Goal: Information Seeking & Learning: Understand process/instructions

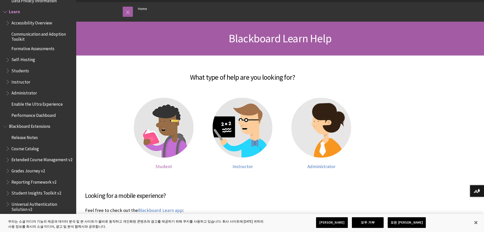
click at [154, 129] on img at bounding box center [164, 128] width 60 height 60
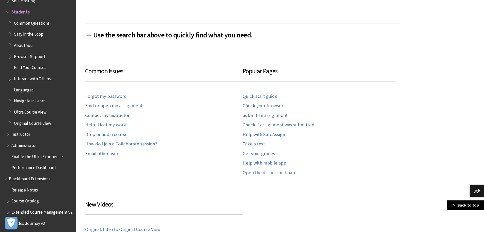
scroll to position [305, 0]
click at [271, 96] on link "Quick start guide" at bounding box center [260, 96] width 35 height 6
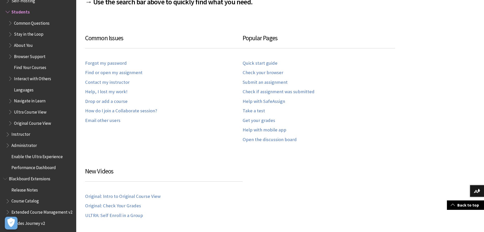
scroll to position [351, 0]
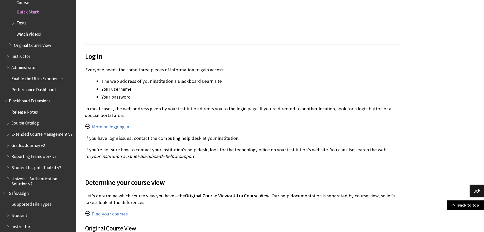
scroll to position [311, 0]
drag, startPoint x: 119, startPoint y: 110, endPoint x: 176, endPoint y: 111, distance: 57.8
click at [176, 111] on p "In most cases, the web address given by your institution directs you to the log…" at bounding box center [242, 111] width 315 height 13
click at [183, 110] on p "In most cases, the web address given by your institution directs you to the log…" at bounding box center [242, 111] width 315 height 13
drag, startPoint x: 138, startPoint y: 115, endPoint x: 203, endPoint y: 112, distance: 65.4
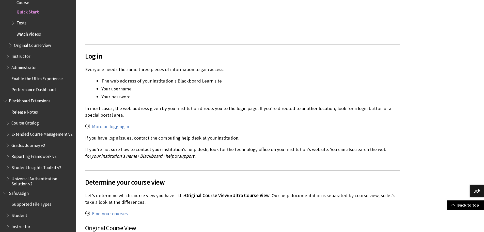
click at [203, 112] on p "In most cases, the web address given by your institution directs you to the log…" at bounding box center [242, 111] width 315 height 13
click at [196, 106] on p "In most cases, the web address given by your institution directs you to the log…" at bounding box center [242, 111] width 315 height 13
drag, startPoint x: 269, startPoint y: 114, endPoint x: 303, endPoint y: 115, distance: 33.8
click at [299, 115] on p "In most cases, the web address given by your institution directs you to the log…" at bounding box center [242, 111] width 315 height 13
click at [303, 115] on p "In most cases, the web address given by your institution directs you to the log…" at bounding box center [242, 111] width 315 height 13
